Goal: Browse casually

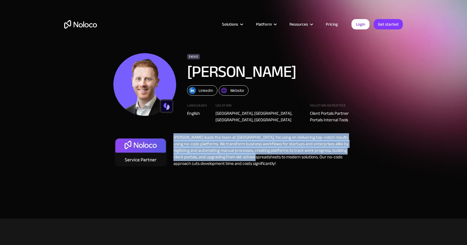
click at [244, 153] on div "[PERSON_NAME] leads the team at [GEOGRAPHIC_DATA], focusing on delivering top-n…" at bounding box center [261, 151] width 186 height 35
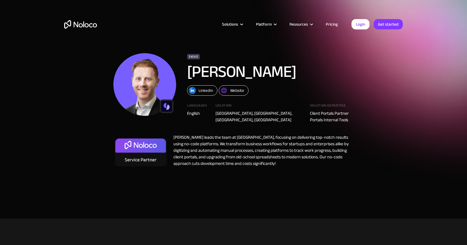
click at [250, 157] on div "[PERSON_NAME] leads the team at [GEOGRAPHIC_DATA], focusing on delivering top-n…" at bounding box center [261, 151] width 186 height 35
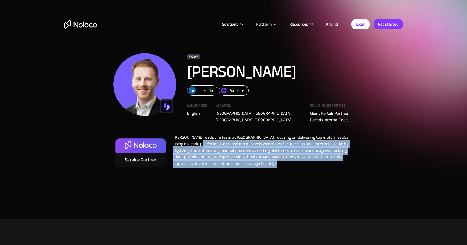
drag, startPoint x: 250, startPoint y: 157, endPoint x: 202, endPoint y: 135, distance: 53.5
click at [202, 135] on div "Zalman Michel leads the team at Skive, focusing on delivering top-notch results…" at bounding box center [261, 151] width 186 height 35
click at [84, 28] on img "home" at bounding box center [80, 24] width 33 height 8
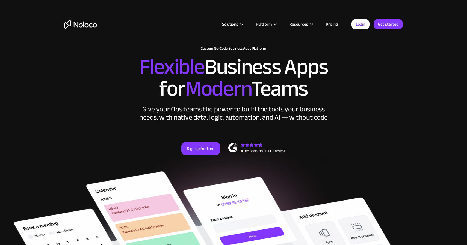
click at [85, 25] on img at bounding box center [80, 24] width 33 height 8
click at [142, 68] on span "Flexible" at bounding box center [171, 67] width 65 height 41
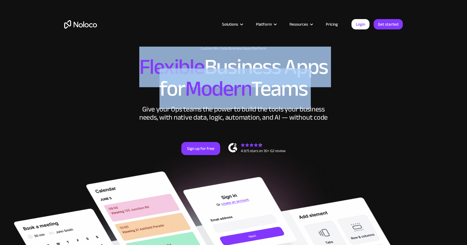
drag, startPoint x: 0, startPoint y: 0, endPoint x: 324, endPoint y: 97, distance: 338.2
click at [324, 97] on h2 "Flexible Business Apps for Modern Teams" at bounding box center [233, 78] width 338 height 44
drag, startPoint x: 324, startPoint y: 97, endPoint x: 156, endPoint y: 64, distance: 170.7
click at [156, 65] on h2 "Flexible Business Apps for Modern Teams" at bounding box center [233, 78] width 338 height 44
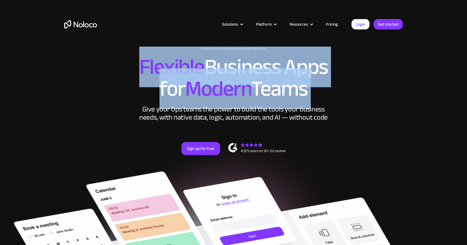
click at [156, 64] on span "Flexible" at bounding box center [171, 67] width 65 height 41
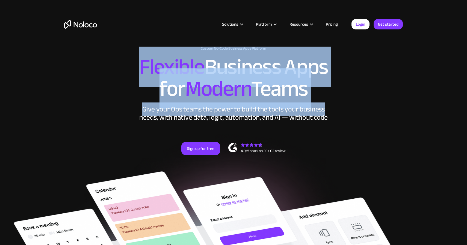
drag, startPoint x: 156, startPoint y: 64, endPoint x: 315, endPoint y: 110, distance: 164.8
click at [315, 110] on div "New: Connect Noloco to Stripe Custom No-Code Business Apps Platform Flexible Bu…" at bounding box center [233, 106] width 349 height 131
click at [315, 110] on div "Give your Ops teams the power to build the tools your business needs, with nati…" at bounding box center [233, 113] width 191 height 16
drag, startPoint x: 315, startPoint y: 110, endPoint x: 145, endPoint y: 61, distance: 176.9
click at [145, 61] on div "New: Connect Noloco to Stripe Custom No-Code Business Apps Platform Flexible Bu…" at bounding box center [233, 106] width 349 height 131
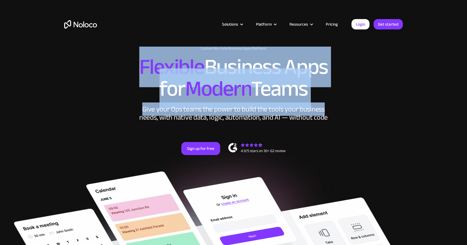
click at [145, 61] on span "Flexible" at bounding box center [171, 67] width 65 height 41
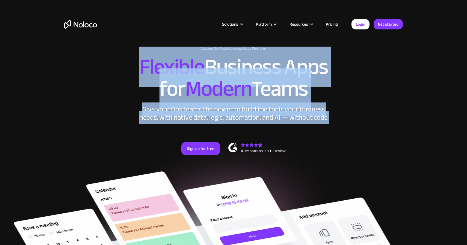
drag, startPoint x: 145, startPoint y: 61, endPoint x: 342, endPoint y: 115, distance: 204.9
click at [342, 115] on div "New: Connect Noloco to Stripe Custom No-Code Business Apps Platform Flexible Bu…" at bounding box center [233, 106] width 349 height 131
drag, startPoint x: 342, startPoint y: 115, endPoint x: 143, endPoint y: 59, distance: 207.0
click at [143, 59] on div "New: Connect Noloco to Stripe Custom No-Code Business Apps Platform Flexible Bu…" at bounding box center [233, 106] width 349 height 131
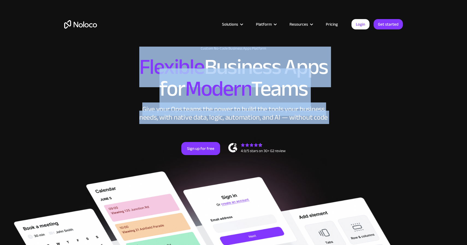
click at [143, 59] on span "Flexible" at bounding box center [171, 67] width 65 height 41
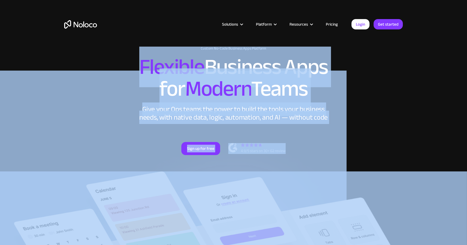
drag, startPoint x: 143, startPoint y: 59, endPoint x: 334, endPoint y: 123, distance: 201.5
click at [334, 123] on div "New: Connect Noloco to Stripe Custom No-Code Business Apps Platform Flexible Bu…" at bounding box center [233, 106] width 349 height 131
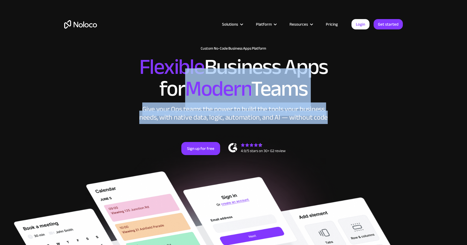
drag, startPoint x: 334, startPoint y: 123, endPoint x: 210, endPoint y: 66, distance: 136.1
click at [211, 67] on div "New: Connect Noloco to Stripe Custom No-Code Business Apps Platform Flexible Bu…" at bounding box center [233, 106] width 349 height 131
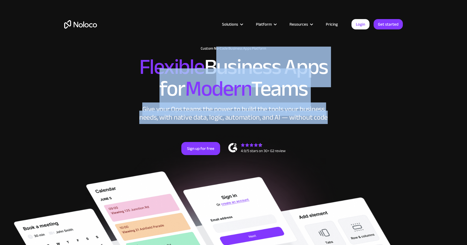
click at [210, 66] on h2 "Flexible Business Apps for Modern Teams" at bounding box center [233, 78] width 338 height 44
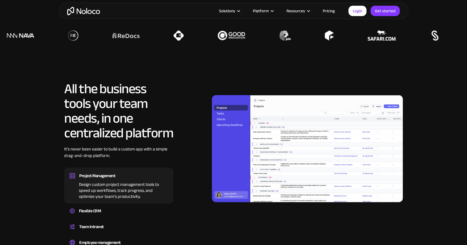
scroll to position [434, 0]
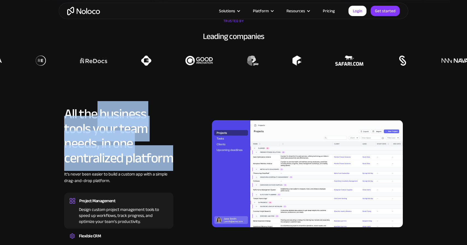
drag, startPoint x: 171, startPoint y: 153, endPoint x: 87, endPoint y: 113, distance: 92.6
click at [87, 113] on h2 "All the business tools your team needs, in one centralized platform" at bounding box center [118, 136] width 109 height 59
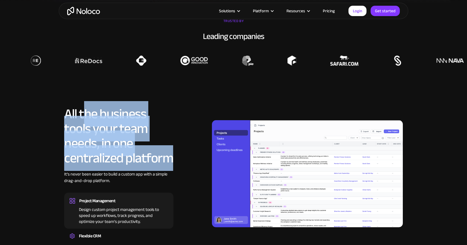
click at [87, 113] on h2 "All the business tools your team needs, in one centralized platform" at bounding box center [118, 136] width 109 height 59
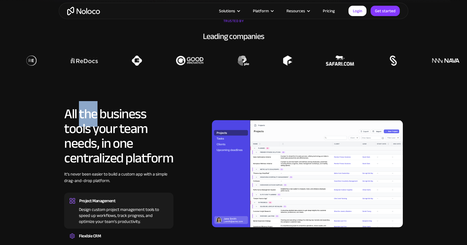
click at [87, 113] on h2 "All the business tools your team needs, in one centralized platform" at bounding box center [118, 136] width 109 height 59
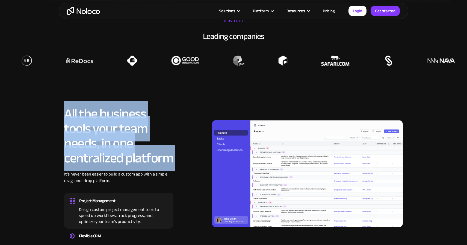
click at [87, 113] on h2 "All the business tools your team needs, in one centralized platform" at bounding box center [118, 136] width 109 height 59
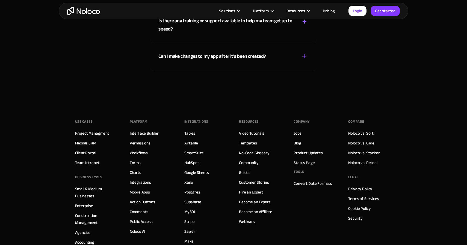
scroll to position [3121, 0]
